Goal: Check status: Check status

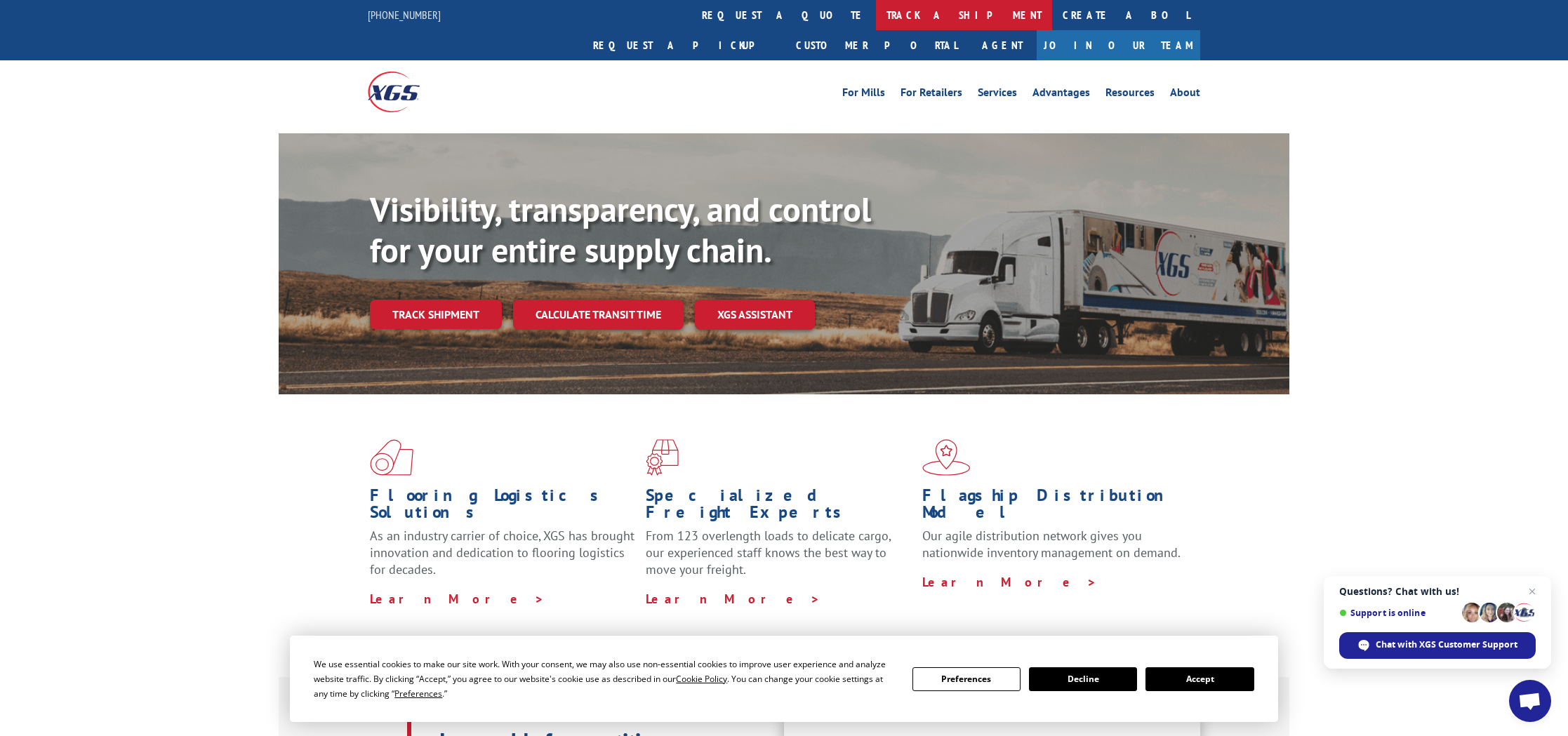
click at [876, 12] on link "track a shipment" at bounding box center [963, 15] width 176 height 30
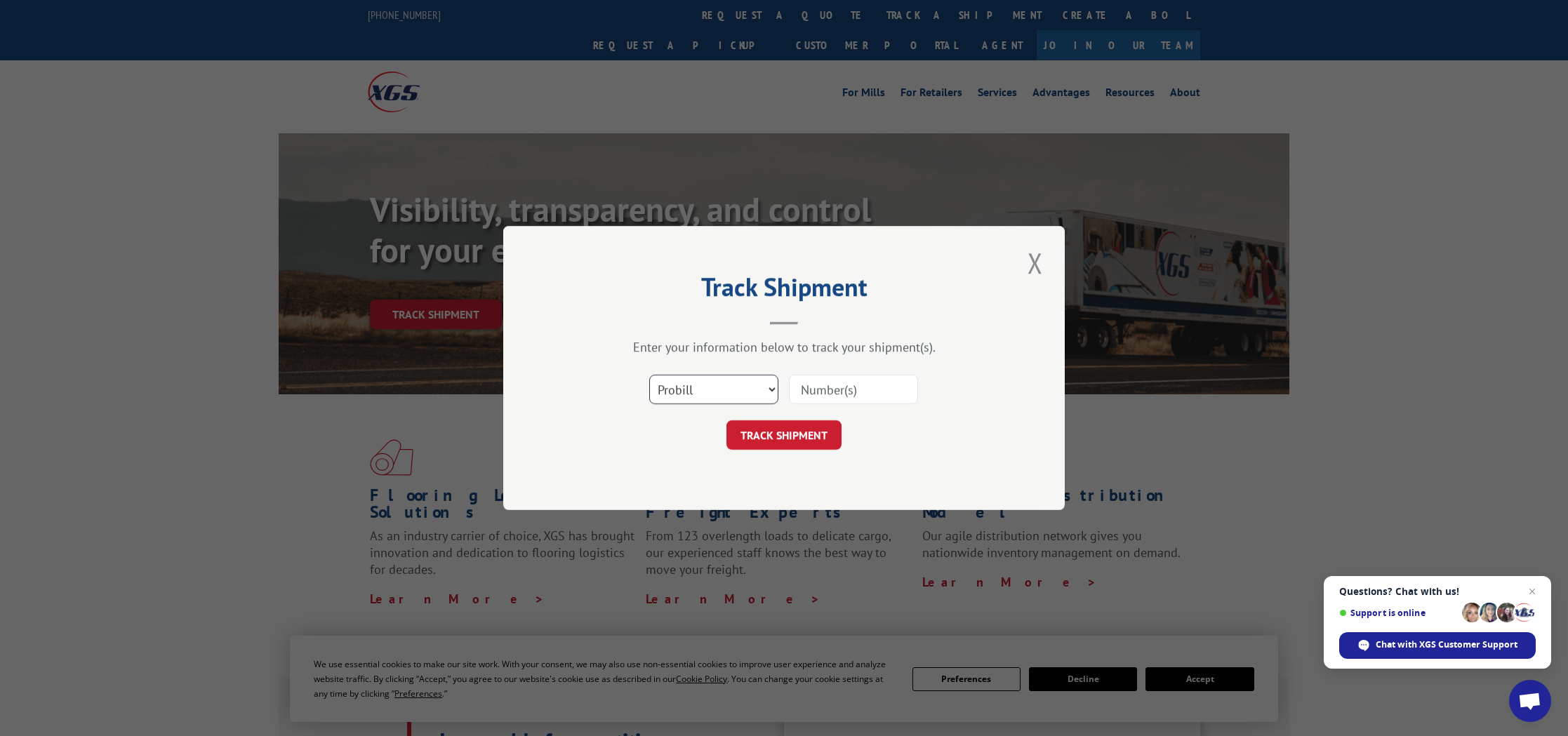
click at [730, 381] on select "Select category... Probill BOL PO" at bounding box center [713, 389] width 129 height 29
select select "bol"
click at [826, 393] on input at bounding box center [853, 389] width 129 height 29
click at [829, 405] on div at bounding box center [853, 389] width 129 height 32
click at [818, 393] on input at bounding box center [853, 389] width 129 height 29
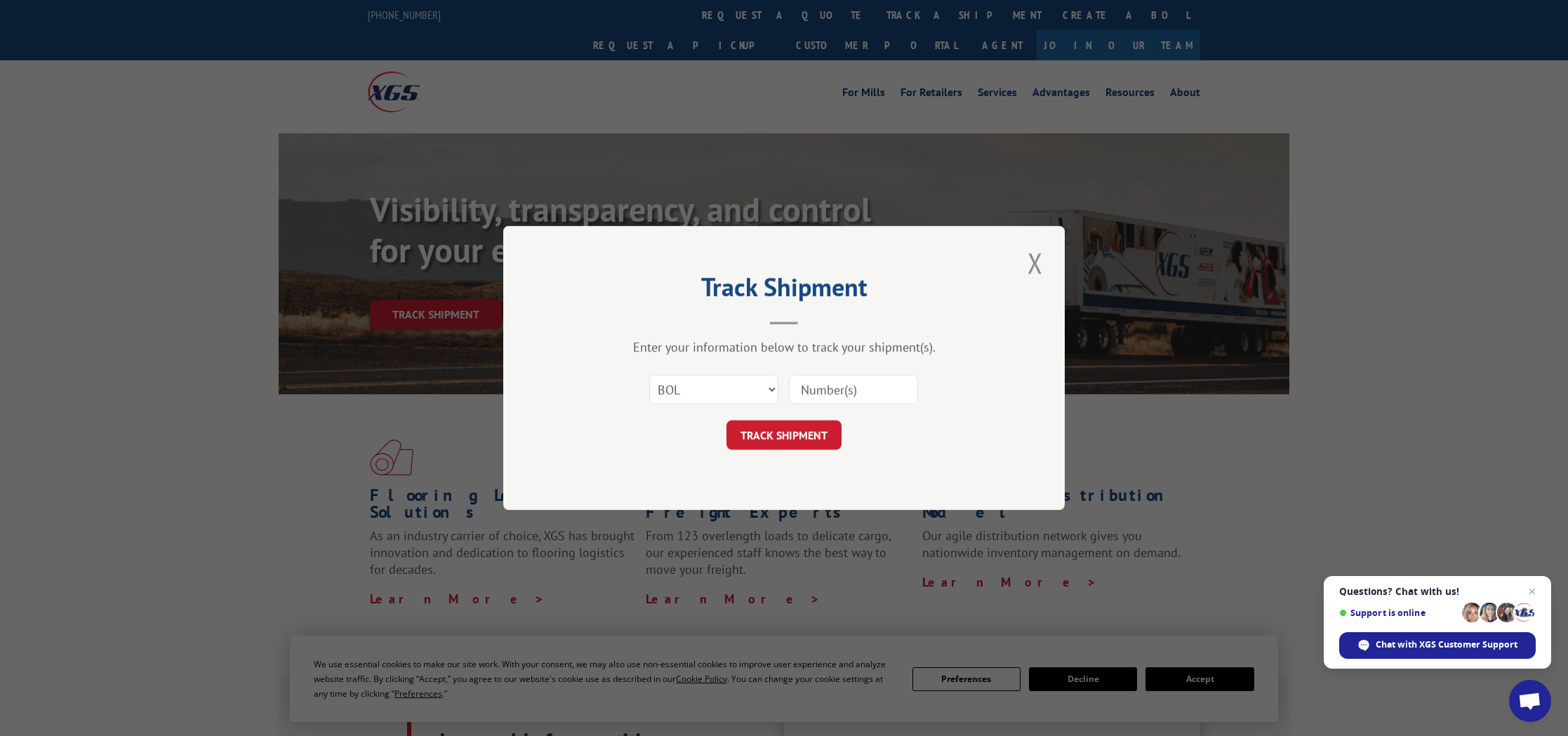
paste input "813776"
type input "813776"
click at [775, 445] on button "TRACK SHIPMENT" at bounding box center [784, 435] width 115 height 29
